Goal: Find specific page/section: Find specific page/section

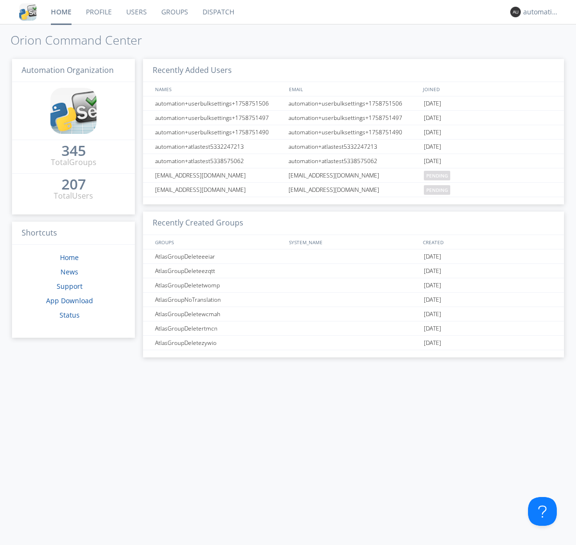
click at [217, 12] on link "Dispatch" at bounding box center [218, 12] width 46 height 24
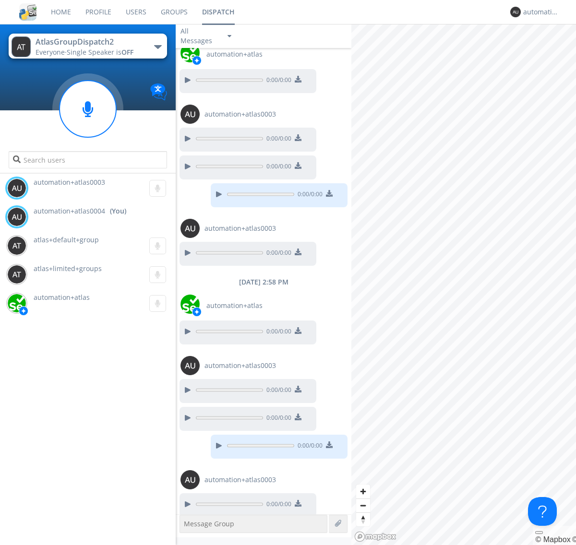
scroll to position [288, 0]
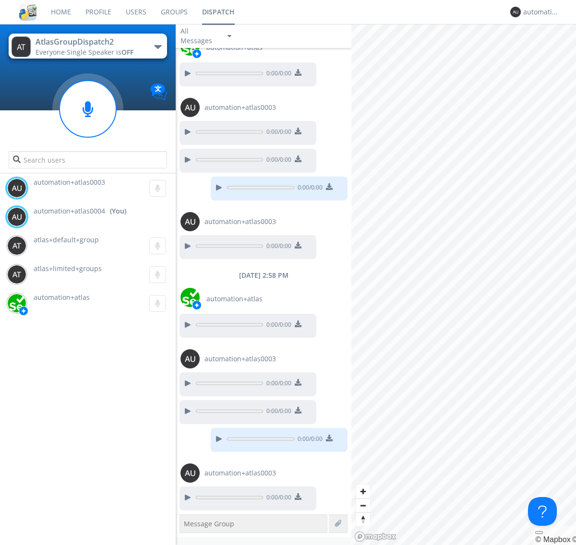
click at [157, 47] on div "button" at bounding box center [158, 47] width 8 height 4
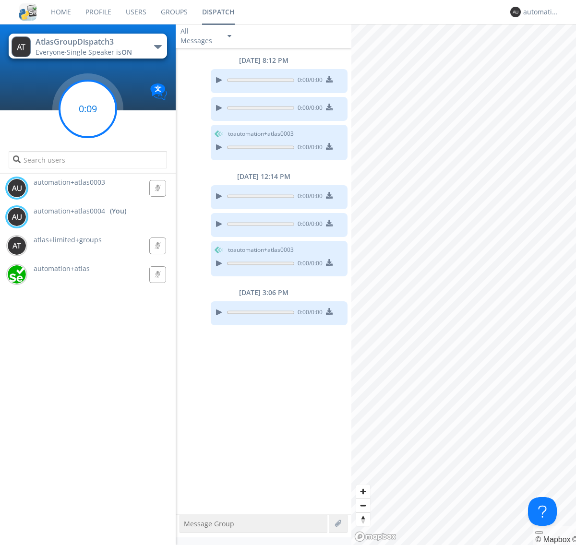
click at [88, 109] on g at bounding box center [88, 109] width 57 height 57
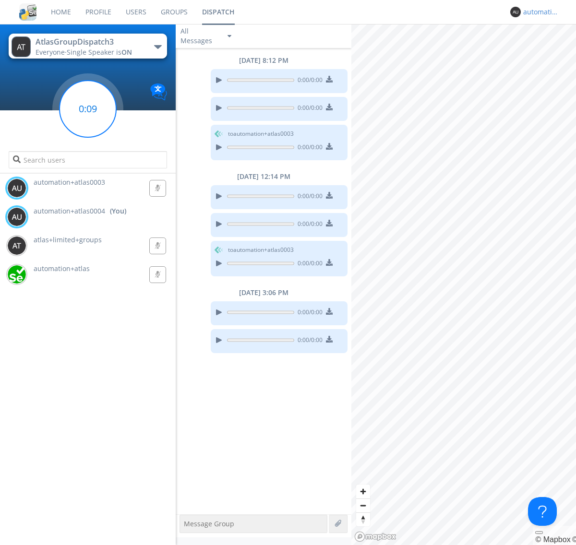
click at [539, 12] on div "automation+atlas0004" at bounding box center [541, 12] width 36 height 10
